Goal: Information Seeking & Learning: Learn about a topic

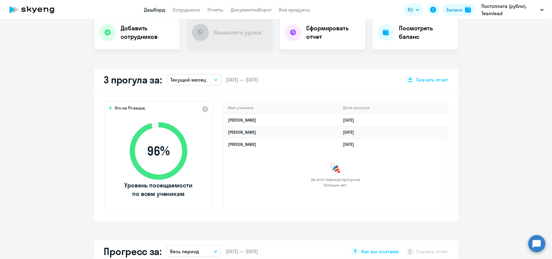
scroll to position [123, 0]
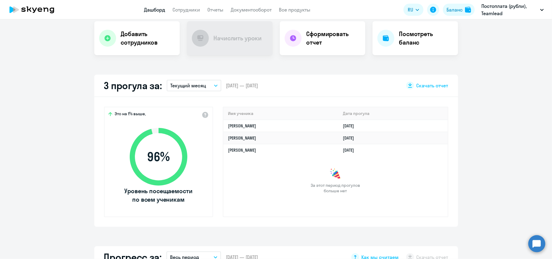
select select "30"
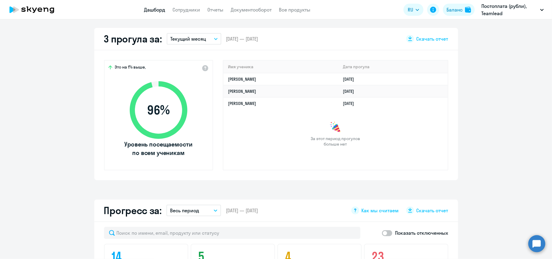
scroll to position [170, 0]
click at [423, 49] on div "3 прогула за: Текущий месяц – 01.09.2025 — 30.09.2025 Скачать отчет" at bounding box center [276, 39] width 364 height 22
click at [435, 38] on span "Скачать отчет" at bounding box center [432, 38] width 32 height 7
click at [215, 38] on button "Текущий месяц" at bounding box center [194, 39] width 55 height 12
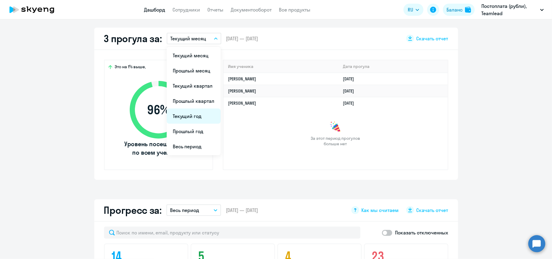
click at [194, 115] on li "Текущий год" at bounding box center [194, 115] width 54 height 15
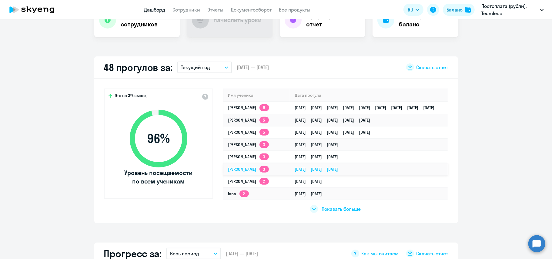
scroll to position [141, 0]
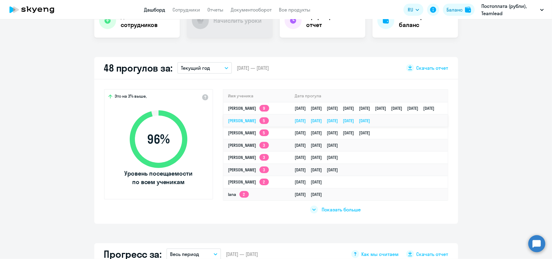
click at [251, 120] on td "Ирина 5" at bounding box center [256, 121] width 67 height 12
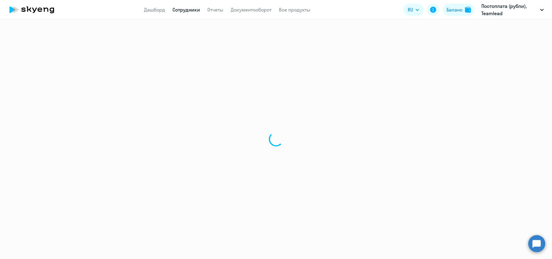
select select "english"
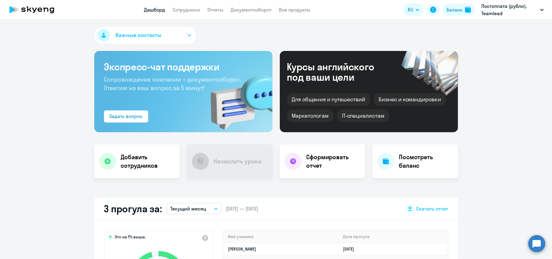
select select "30"
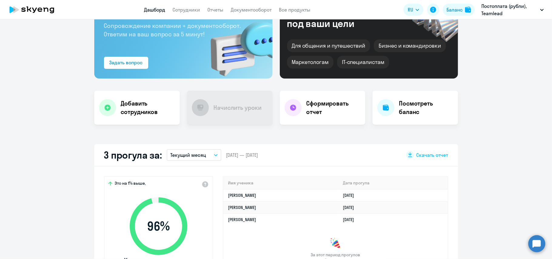
scroll to position [54, 0]
click at [205, 151] on button "Текущий месяц" at bounding box center [194, 155] width 55 height 12
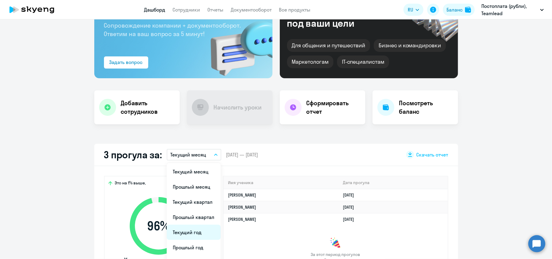
click at [187, 231] on li "Текущий год" at bounding box center [194, 232] width 54 height 15
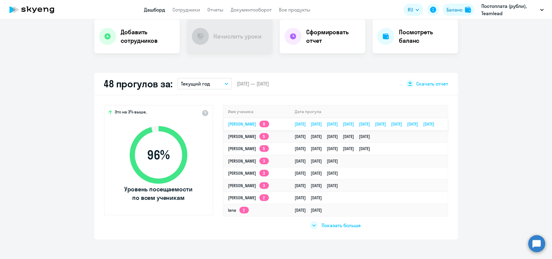
scroll to position [125, 0]
click at [334, 225] on span "Показать больше" at bounding box center [341, 225] width 39 height 7
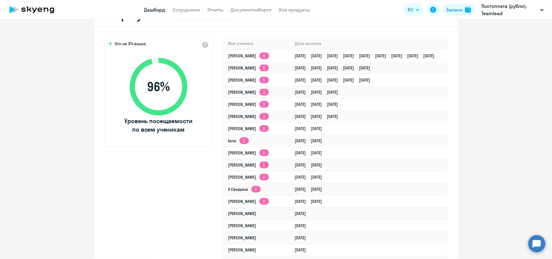
scroll to position [193, 0]
click at [151, 187] on div "Это на 3% выше, 96 % Уровень посещаемости по всем ученикам Имя ученика Дата про…" at bounding box center [276, 165] width 364 height 276
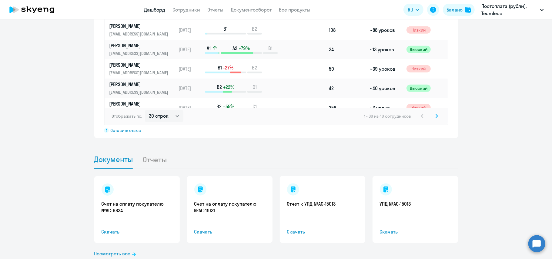
scroll to position [637, 0]
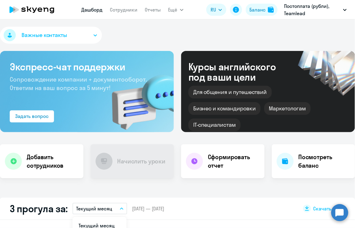
scroll to position [145, 0]
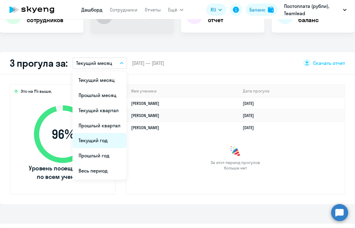
click at [108, 143] on li "Текущий год" at bounding box center [99, 140] width 54 height 15
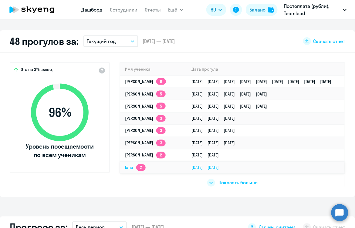
scroll to position [167, 0]
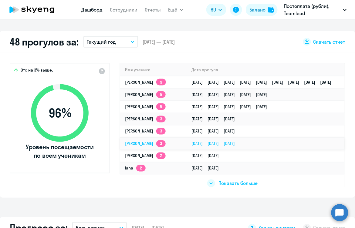
select select "30"
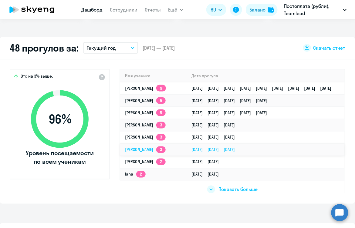
scroll to position [160, 0]
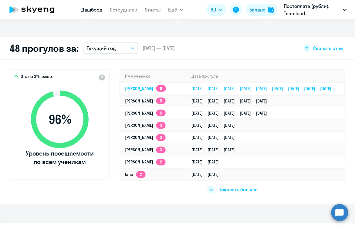
click at [227, 89] on link "07.09.2025 24.08.2025 27.07.2025 20.07.2025 24.06.2025 22.06.2025 08.06.2025 20…" at bounding box center [264, 88] width 145 height 5
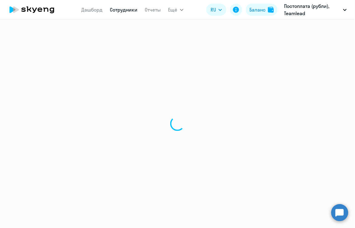
select select "english"
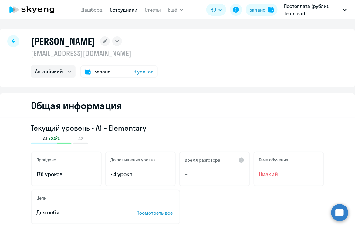
click at [39, 11] on icon at bounding box center [40, 10] width 5 height 4
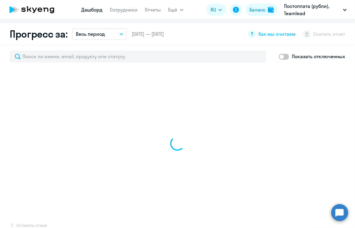
scroll to position [347, 0]
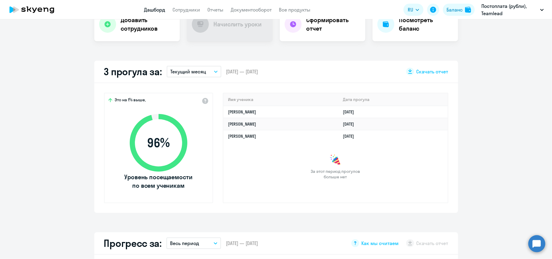
scroll to position [136, 0]
click at [202, 67] on button "Текущий месяц" at bounding box center [194, 72] width 55 height 12
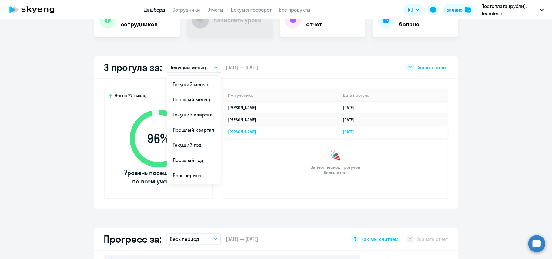
scroll to position [0, 0]
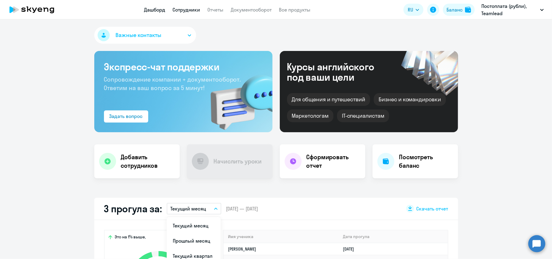
click at [181, 12] on link "Сотрудники" at bounding box center [187, 10] width 28 height 6
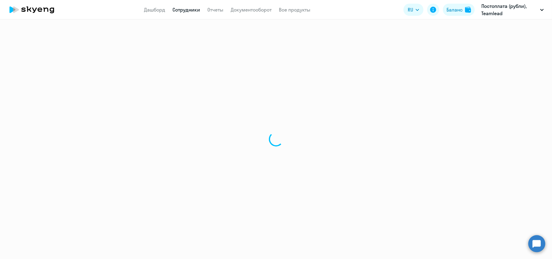
select select "30"
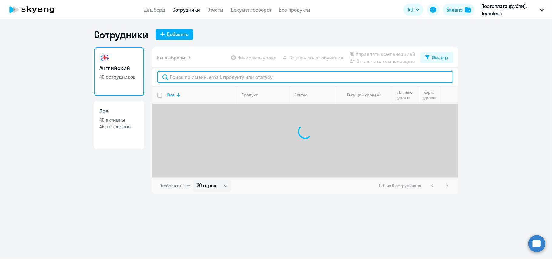
click at [202, 82] on input "text" at bounding box center [305, 77] width 296 height 12
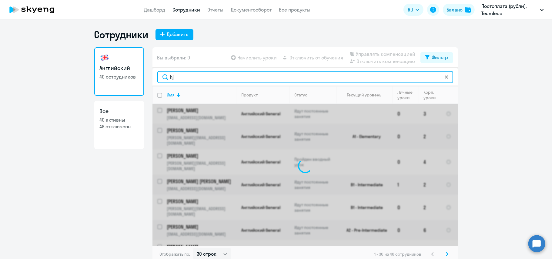
type input "h"
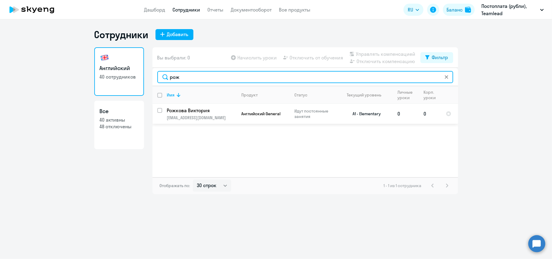
type input "рож"
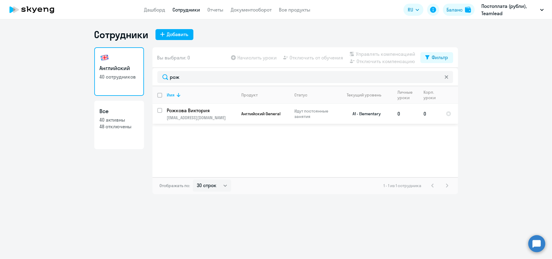
click at [219, 107] on p "Рожкова Виктория" at bounding box center [201, 110] width 68 height 7
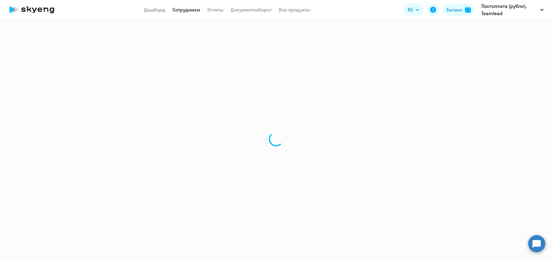
select select "english"
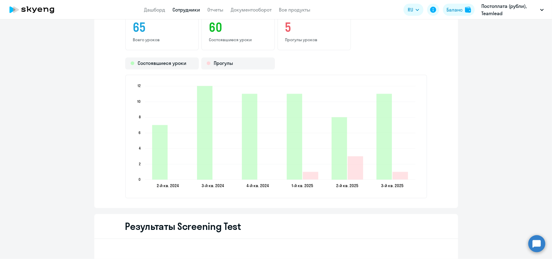
click at [307, 89] on icon "2-й кв. 2024 2-й кв. 2024 3-й кв. 2024 3-й кв. 2024 4-й кв. 2024 4-й кв. 2024 1…" at bounding box center [276, 136] width 288 height 107
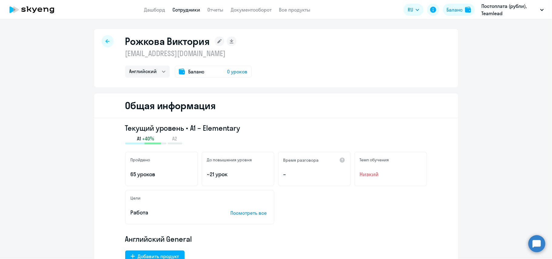
click at [227, 38] on rect at bounding box center [232, 41] width 10 height 10
select select "english"
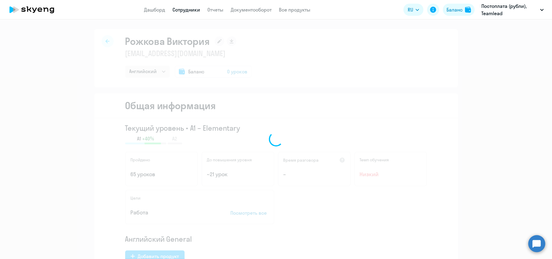
select select "english"
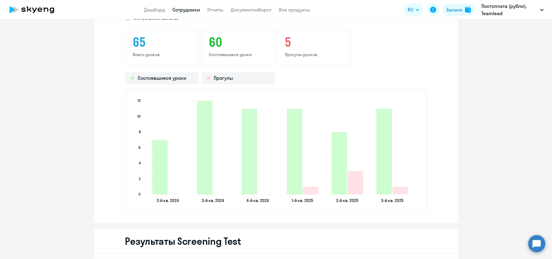
scroll to position [826, 0]
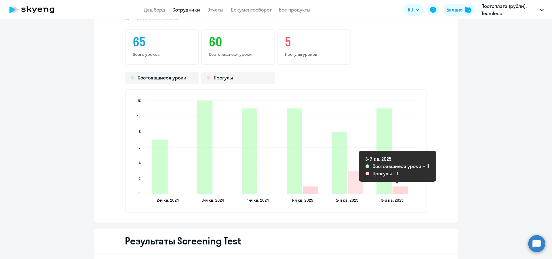
click at [404, 188] on icon "2025-08-27T21:00:00.000Z Прогулы 1" at bounding box center [399, 190] width 15 height 8
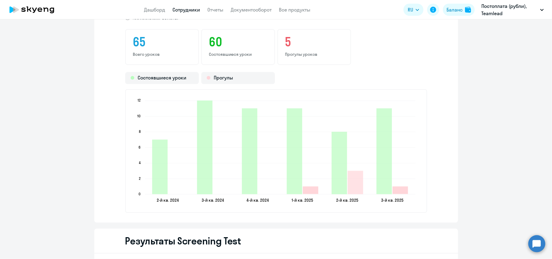
click at [404, 188] on icon "2025-08-27T21:00:00.000Z Прогулы 1" at bounding box center [399, 190] width 15 height 8
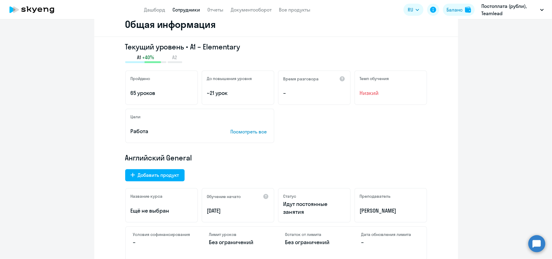
scroll to position [0, 0]
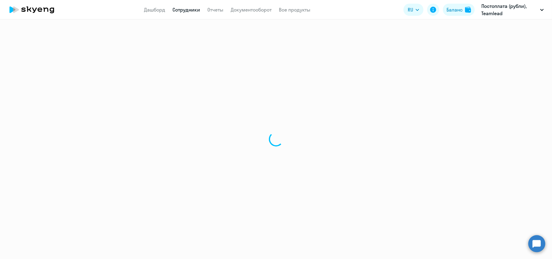
select select "30"
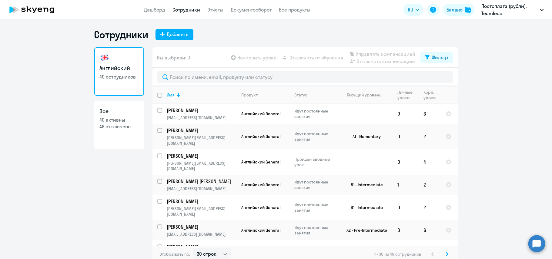
click at [34, 15] on icon at bounding box center [31, 9] width 53 height 15
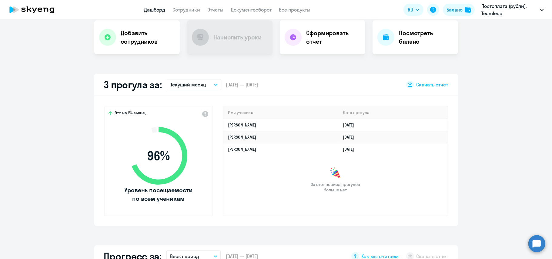
scroll to position [124, 0]
click at [203, 80] on button "Текущий месяц" at bounding box center [194, 84] width 55 height 12
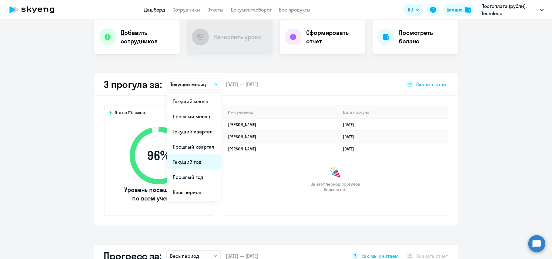
click at [191, 159] on li "Текущий год" at bounding box center [194, 161] width 54 height 15
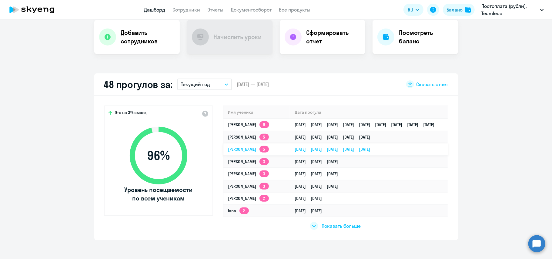
click at [241, 148] on link "Виктория [STREET_ADDRESS]" at bounding box center [248, 148] width 41 height 5
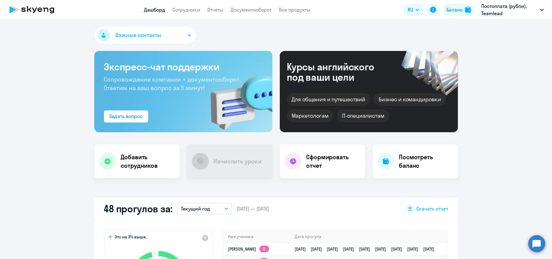
select select "english"
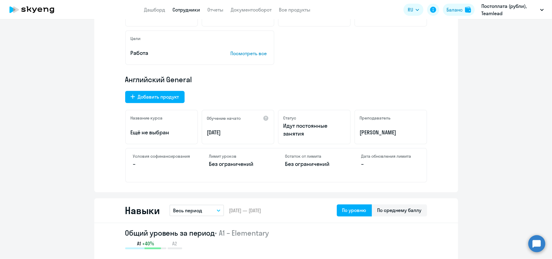
scroll to position [159, 0]
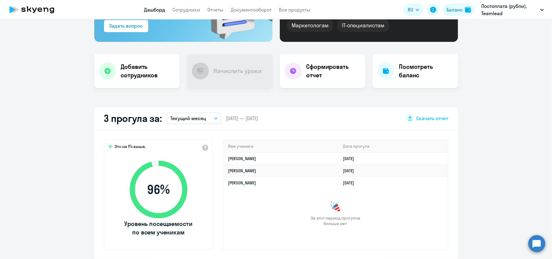
select select "30"
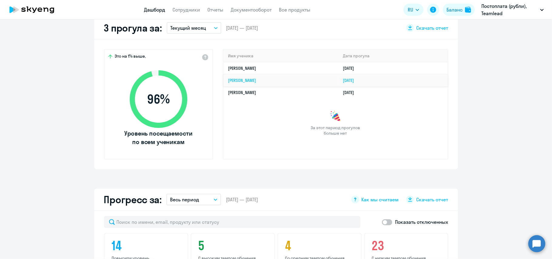
scroll to position [181, 0]
click at [186, 32] on button "Текущий месяц" at bounding box center [194, 28] width 55 height 12
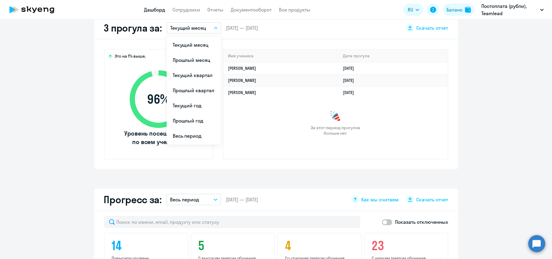
click at [186, 71] on li "Текущий квартал" at bounding box center [194, 75] width 54 height 15
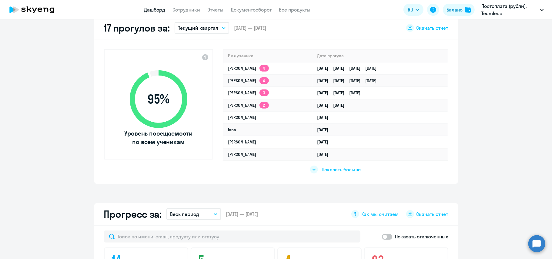
click at [185, 33] on button "Текущий квартал" at bounding box center [202, 28] width 55 height 12
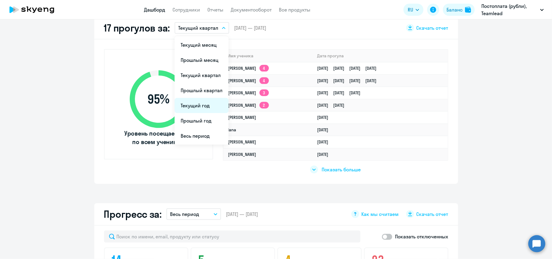
click at [188, 102] on li "Текущий год" at bounding box center [202, 105] width 54 height 15
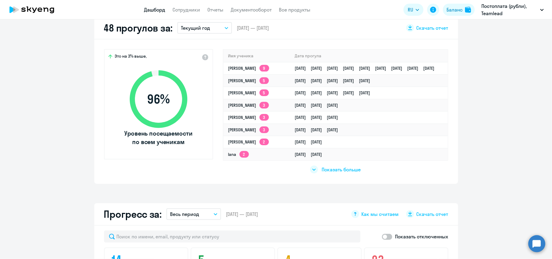
click at [473, 174] on app-truancy-attendance-dashboard "48 прогулов за: Текущий год Текущий месяц Прошлый месяц Текущий квартал [GEOGRA…" at bounding box center [276, 100] width 552 height 167
click at [249, 105] on link "[PERSON_NAME] 3" at bounding box center [248, 104] width 41 height 5
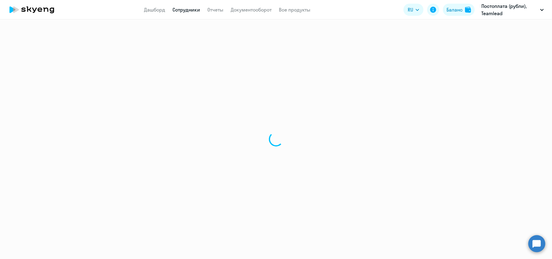
select select "english"
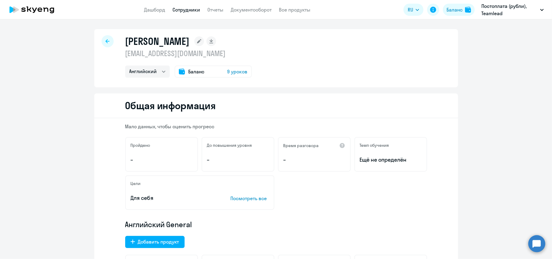
click at [216, 40] on rect at bounding box center [211, 41] width 10 height 10
select select "english"
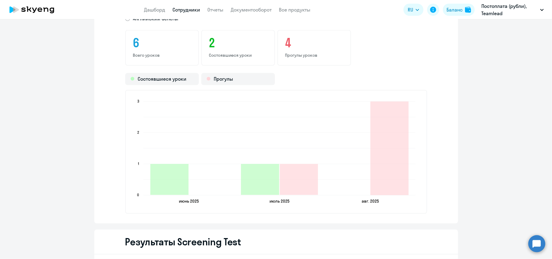
scroll to position [675, 0]
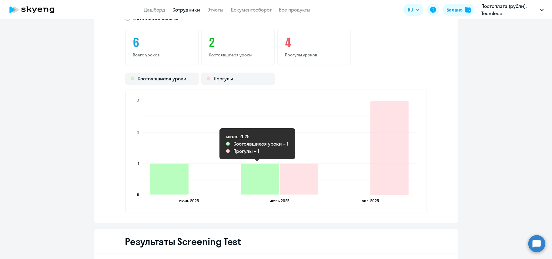
click at [257, 182] on icon "2025-07-03T21:00:00.000Z Состоявшиеся уроки 1" at bounding box center [260, 179] width 38 height 31
click at [259, 181] on icon "2025-07-03T21:00:00.000Z Состоявшиеся уроки 1" at bounding box center [260, 179] width 38 height 31
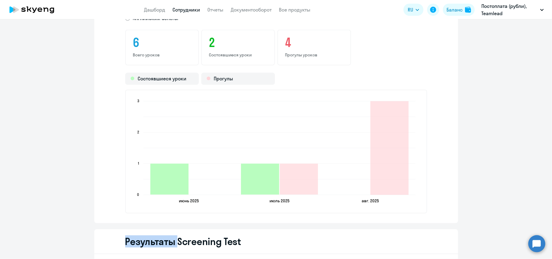
click at [259, 181] on icon "2025-07-03T21:00:00.000Z Состоявшиеся уроки 1" at bounding box center [260, 179] width 38 height 31
